Goal: Task Accomplishment & Management: Manage account settings

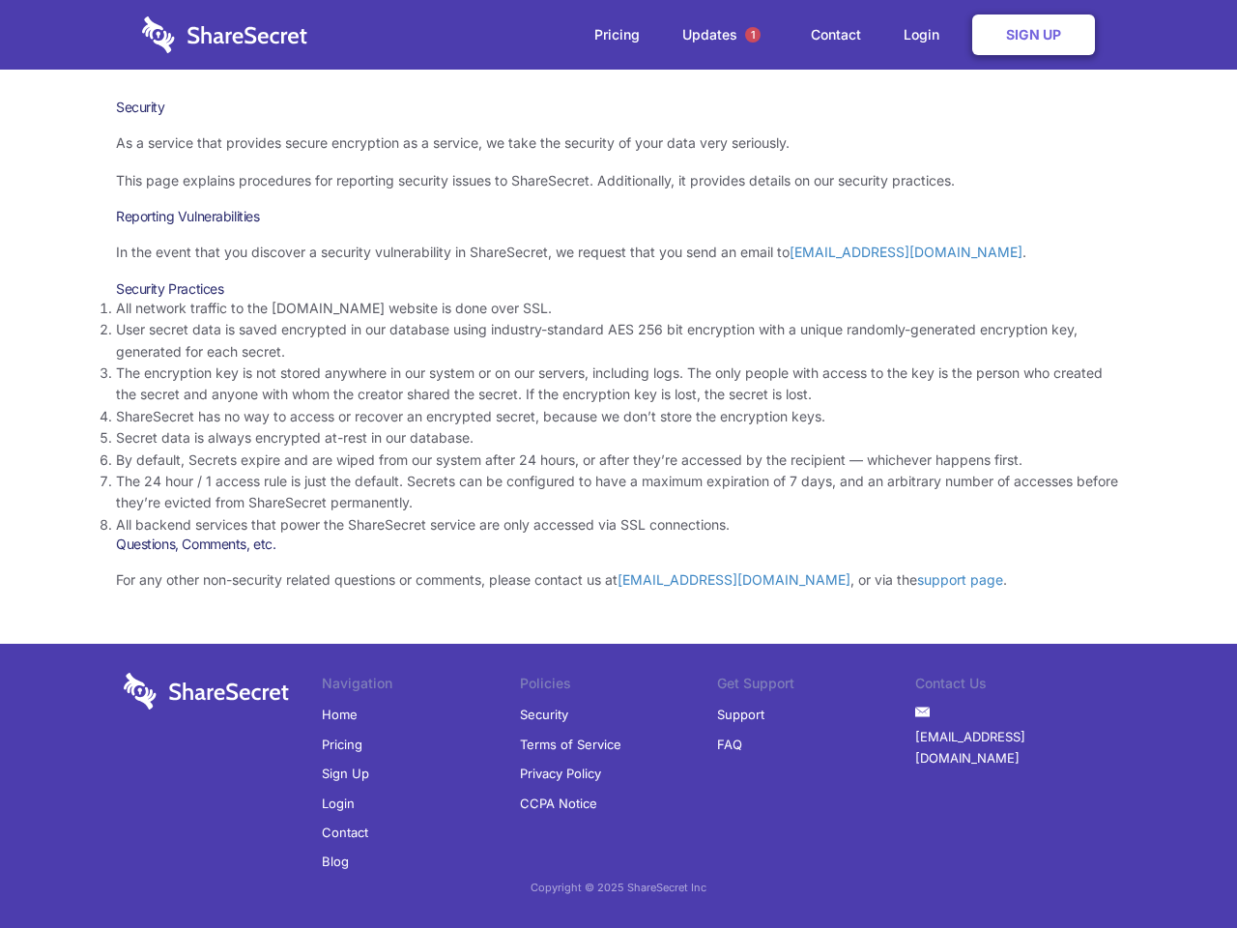
click at [618, 464] on li "By default, Secrets expire and are wiped from our system after 24 hours, or aft…" at bounding box center [618, 459] width 1005 height 21
click at [753, 35] on span "1" at bounding box center [752, 34] width 15 height 15
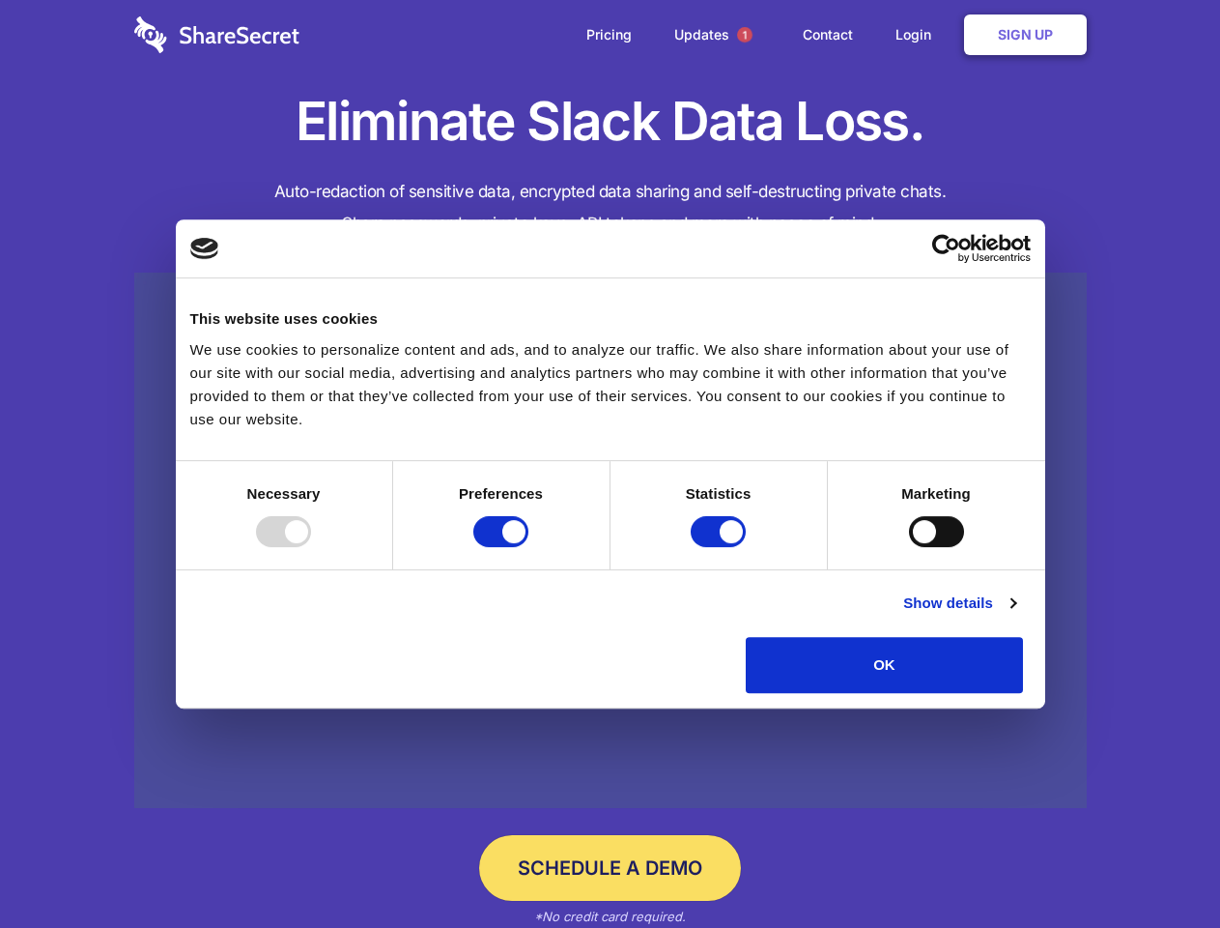
click at [311, 547] on div at bounding box center [283, 531] width 55 height 31
click at [529, 547] on input "Preferences" at bounding box center [500, 531] width 55 height 31
checkbox input "false"
click at [721, 547] on input "Statistics" at bounding box center [718, 531] width 55 height 31
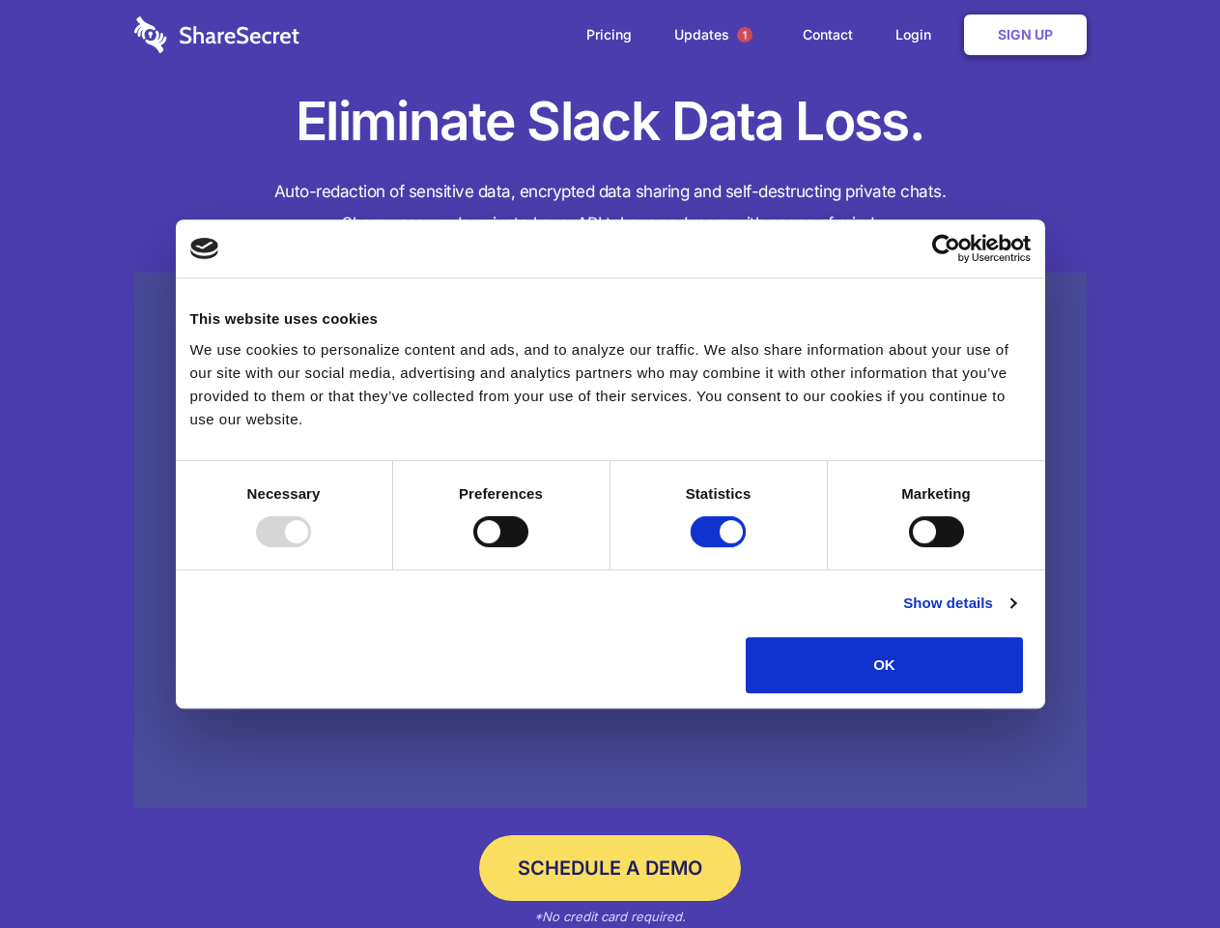
checkbox input "false"
click at [909, 547] on input "Marketing" at bounding box center [936, 531] width 55 height 31
checkbox input "true"
click at [1016, 615] on link "Show details" at bounding box center [959, 602] width 112 height 23
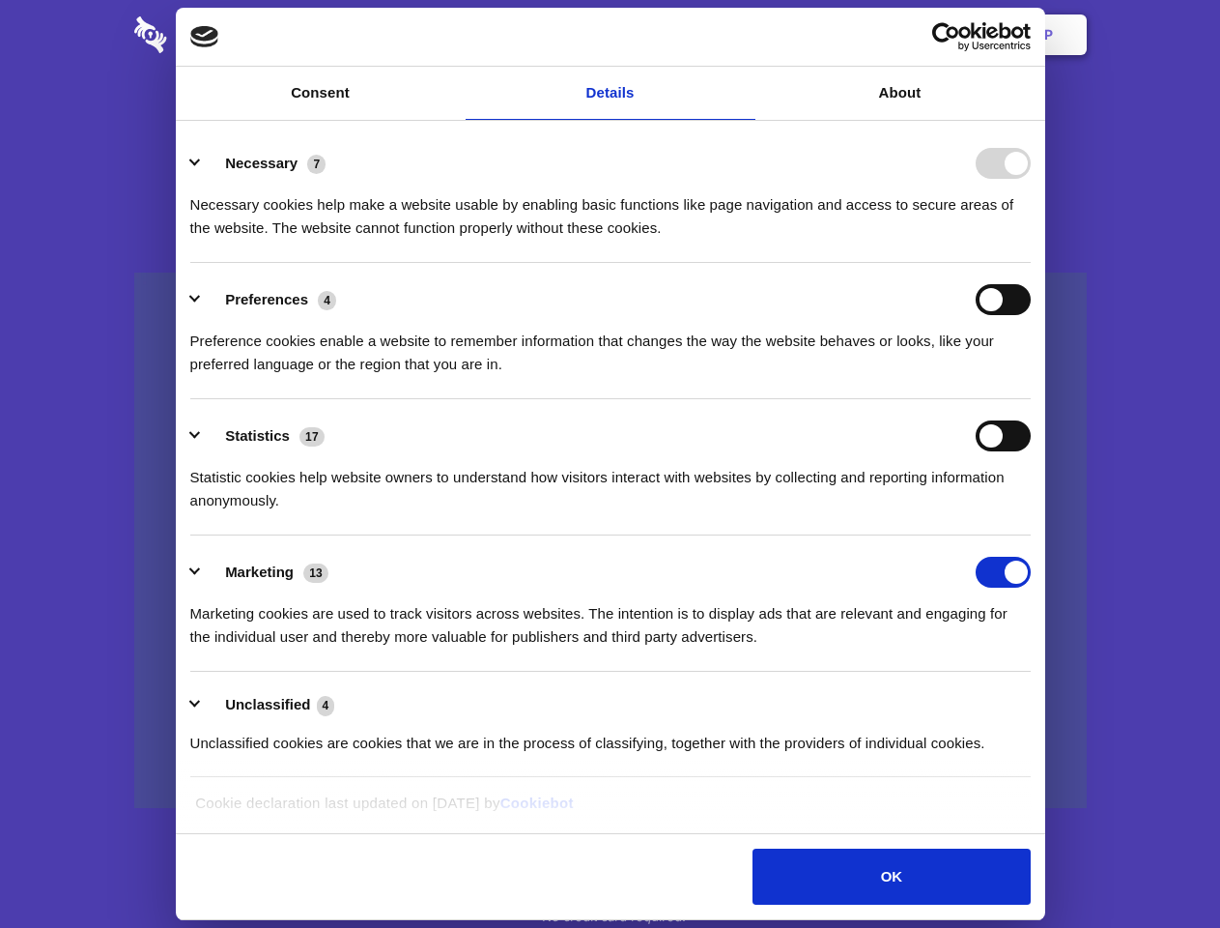
click at [1031, 263] on li "Necessary 7 Necessary cookies help make a website usable by enabling basic func…" at bounding box center [610, 195] width 841 height 136
